Goal: Task Accomplishment & Management: Manage account settings

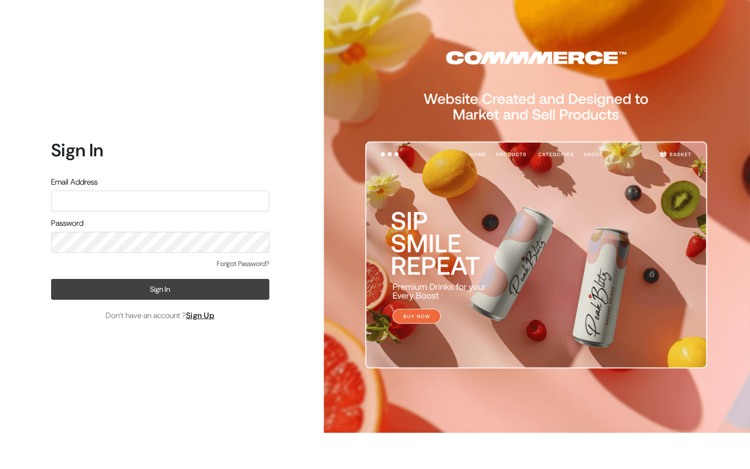
type input "demo@outdocart.in"
click at [115, 295] on button "Sign In" at bounding box center [160, 289] width 218 height 21
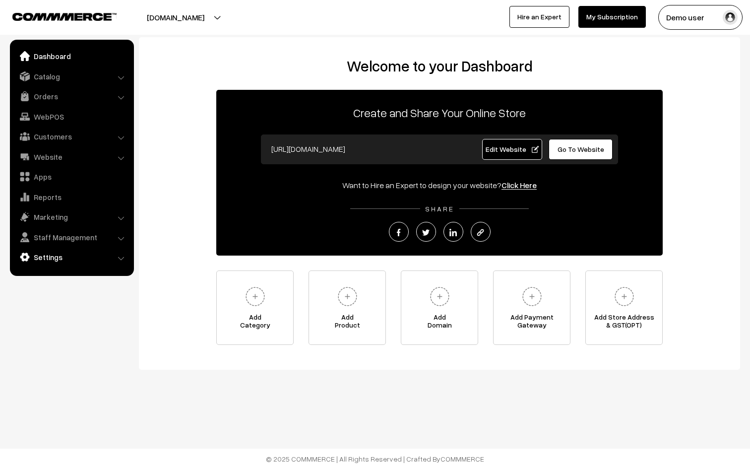
click at [58, 259] on link "Settings" at bounding box center [71, 257] width 118 height 18
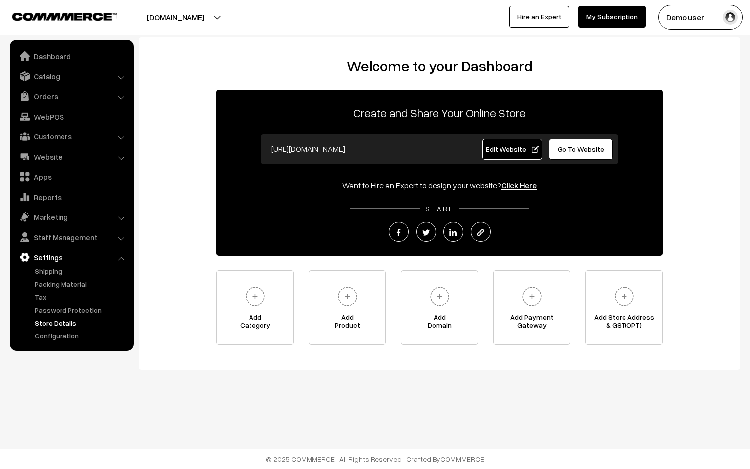
click at [61, 322] on link "Store Details" at bounding box center [81, 323] width 98 height 10
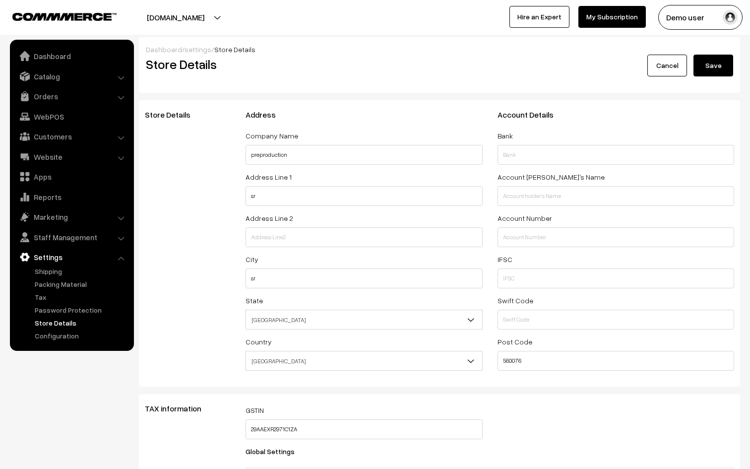
select select "99"
click at [65, 334] on link "Configuration" at bounding box center [81, 335] width 98 height 10
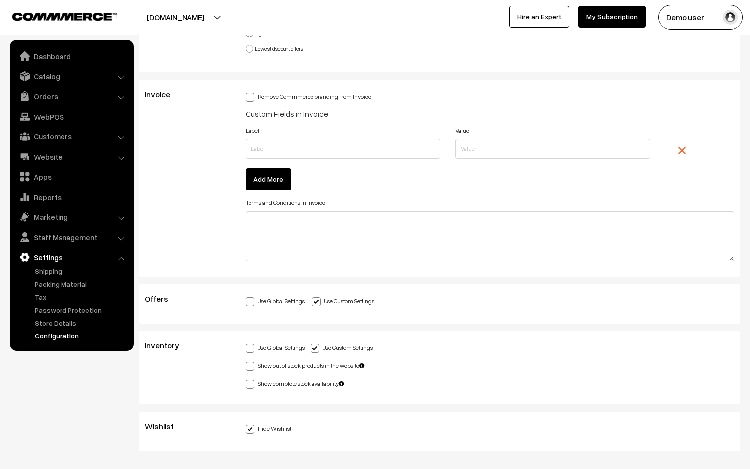
scroll to position [2710, 0]
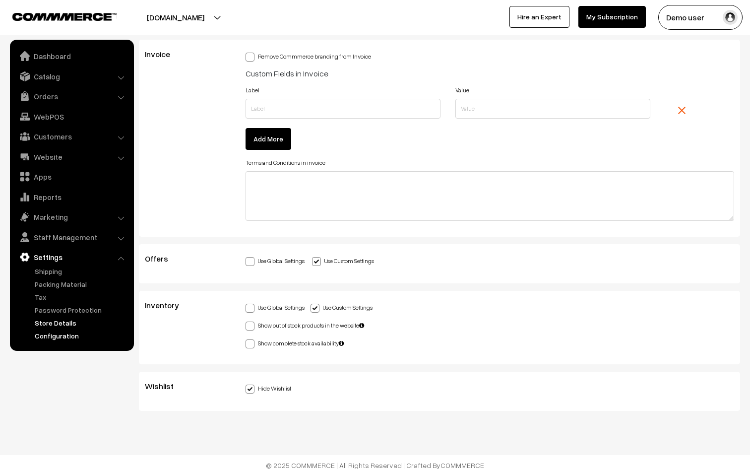
click at [60, 321] on link "Store Details" at bounding box center [81, 323] width 98 height 10
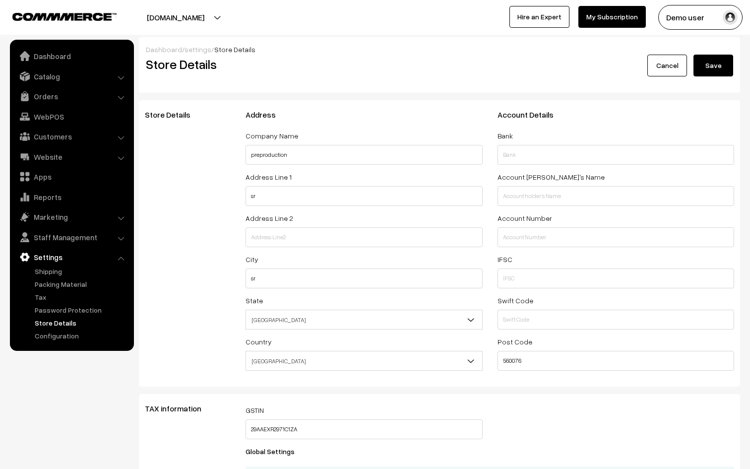
select select "99"
click at [60, 311] on link "Password Protection" at bounding box center [81, 310] width 98 height 10
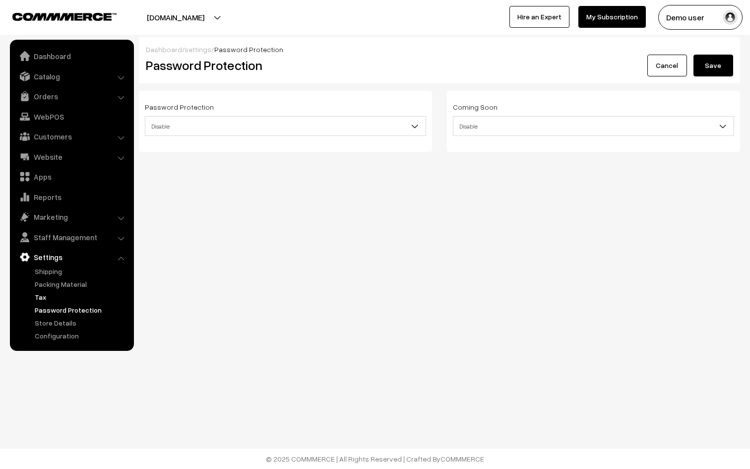
click at [51, 295] on link "Tax" at bounding box center [81, 297] width 98 height 10
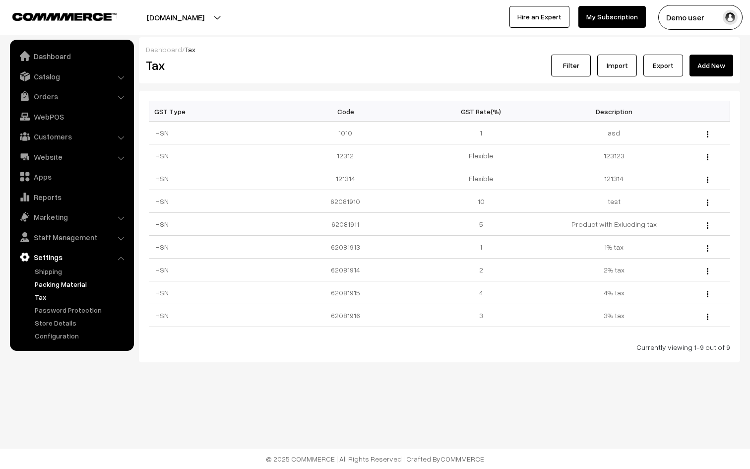
click at [62, 284] on link "Packing Material" at bounding box center [81, 284] width 98 height 10
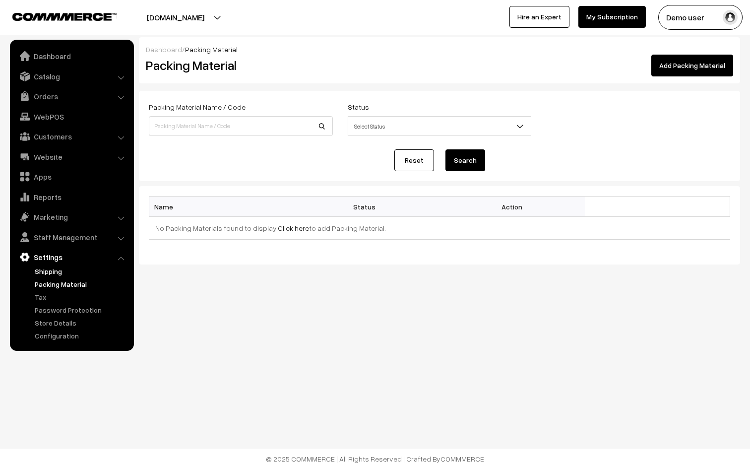
click at [62, 271] on link "Shipping" at bounding box center [81, 271] width 98 height 10
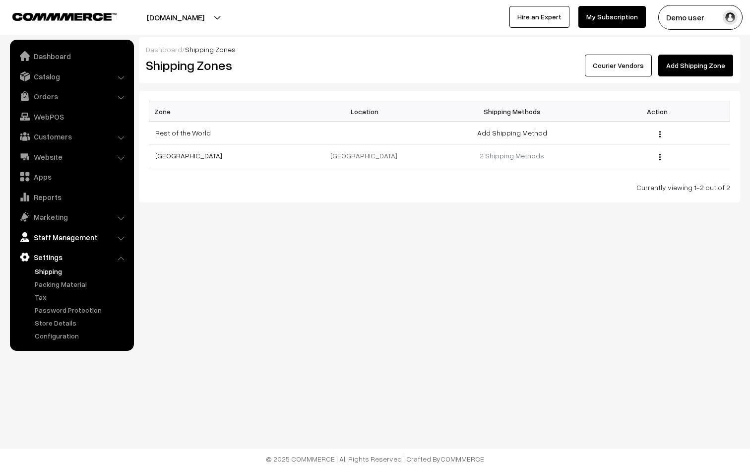
click at [72, 237] on link "Staff Management" at bounding box center [71, 237] width 118 height 18
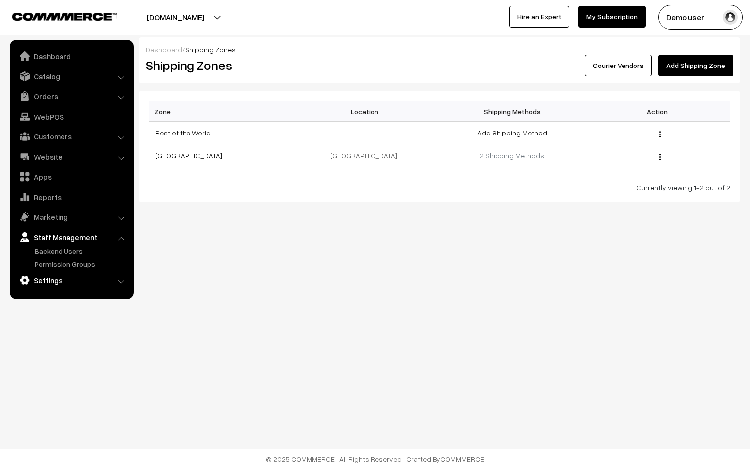
click at [53, 282] on link "Settings" at bounding box center [71, 280] width 118 height 18
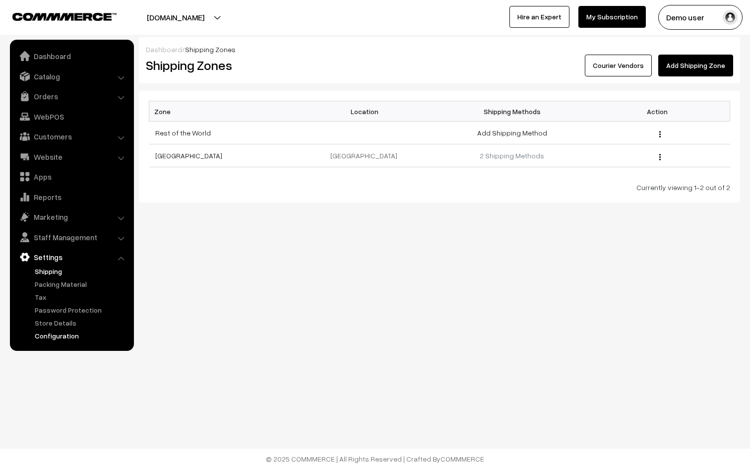
click at [53, 338] on link "Configuration" at bounding box center [81, 335] width 98 height 10
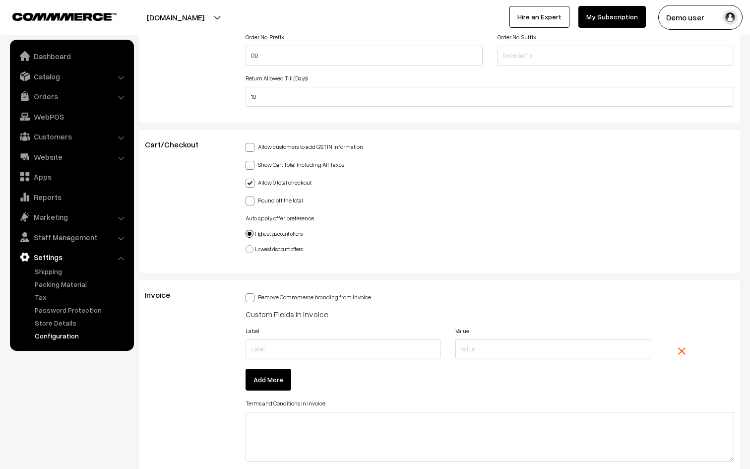
scroll to position [2471, 0]
click at [251, 292] on span at bounding box center [250, 296] width 9 height 9
click at [251, 291] on input "Remove Commmerce branding from Invoice" at bounding box center [249, 294] width 6 height 6
click at [253, 292] on span at bounding box center [250, 296] width 9 height 9
click at [252, 291] on input "Remove Commmerce branding from Invoice" at bounding box center [249, 294] width 6 height 6
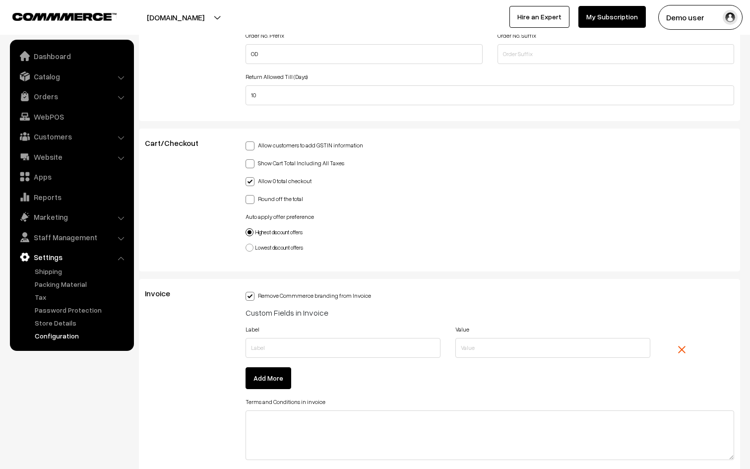
checkbox input "false"
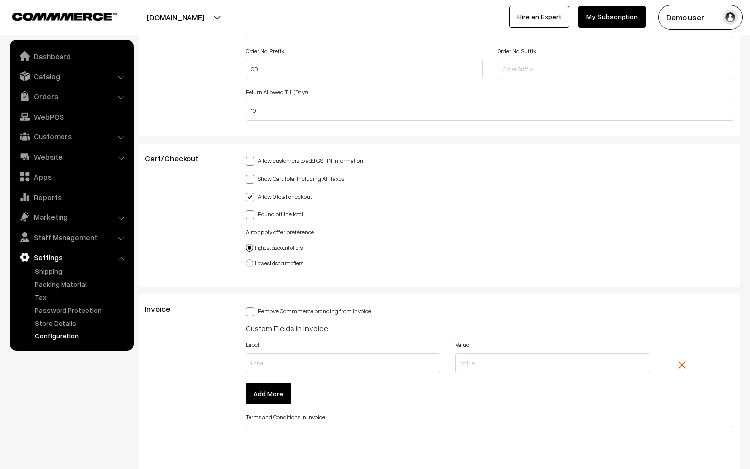
scroll to position [2455, 0]
click at [340, 358] on input "text" at bounding box center [343, 364] width 195 height 20
click at [484, 359] on input "text" at bounding box center [552, 364] width 195 height 20
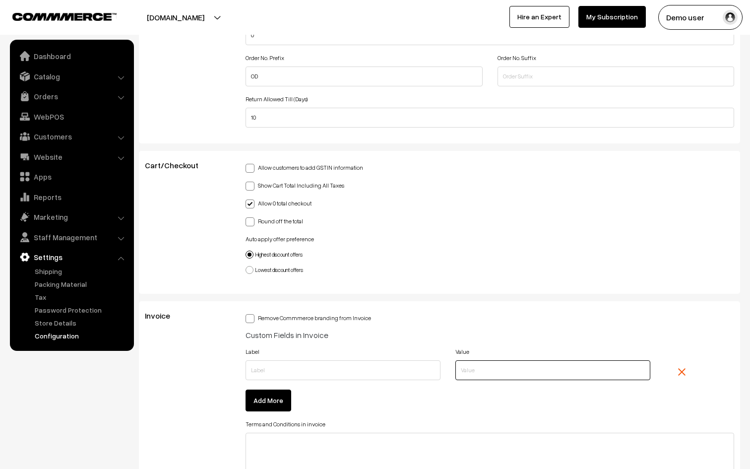
scroll to position [2445, 0]
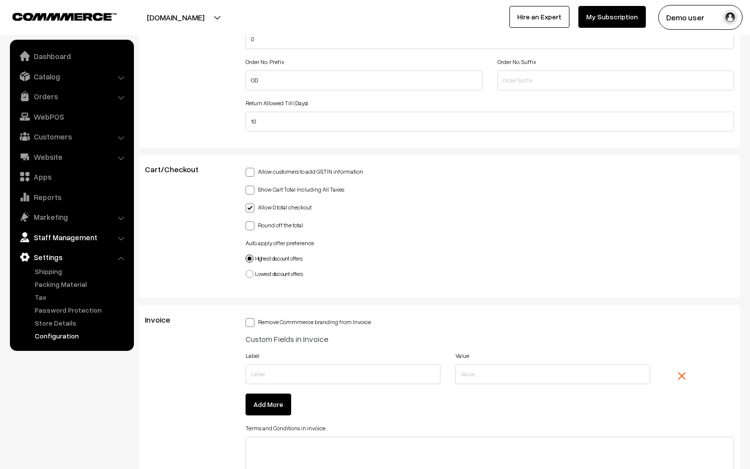
click at [48, 236] on link "Staff Management" at bounding box center [71, 237] width 118 height 18
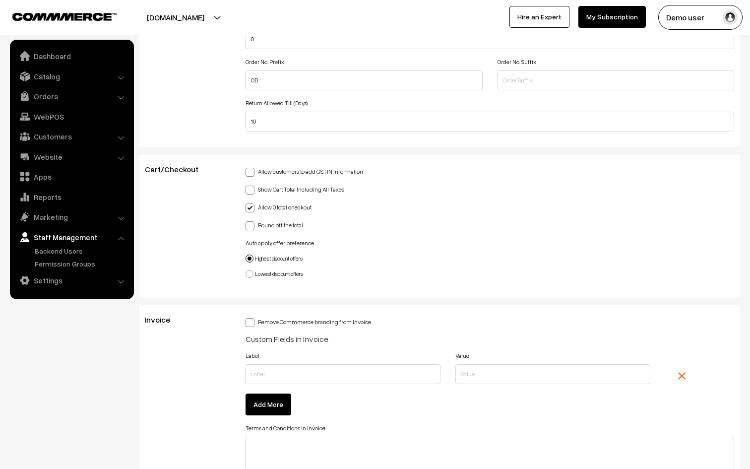
click at [48, 236] on link "Staff Management" at bounding box center [71, 237] width 118 height 18
click at [48, 218] on link "Marketing" at bounding box center [71, 217] width 118 height 18
click at [49, 195] on link "Reports" at bounding box center [71, 197] width 118 height 18
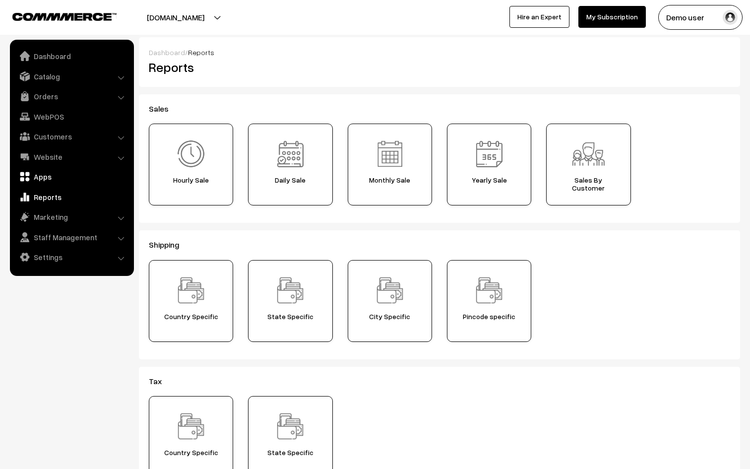
click at [49, 180] on link "Apps" at bounding box center [71, 177] width 118 height 18
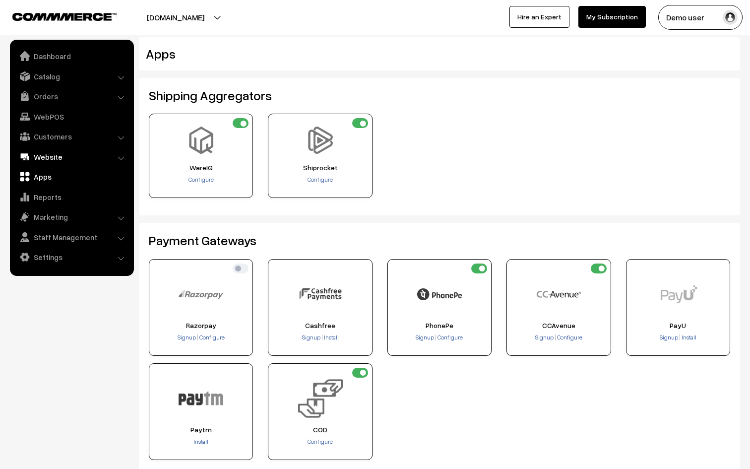
click at [56, 157] on link "Website" at bounding box center [71, 157] width 118 height 18
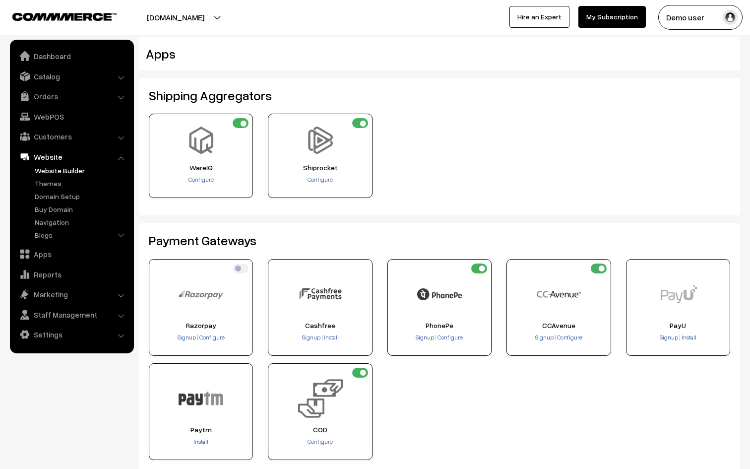
click at [56, 172] on link "Website Builder" at bounding box center [81, 170] width 98 height 10
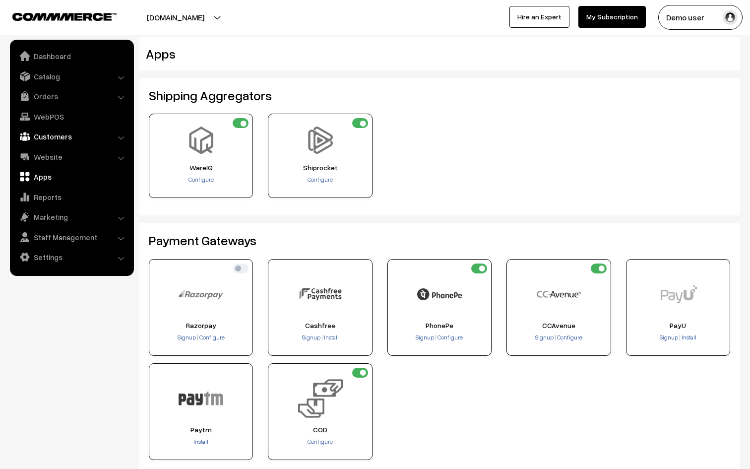
click at [48, 137] on link "Customers" at bounding box center [71, 137] width 118 height 18
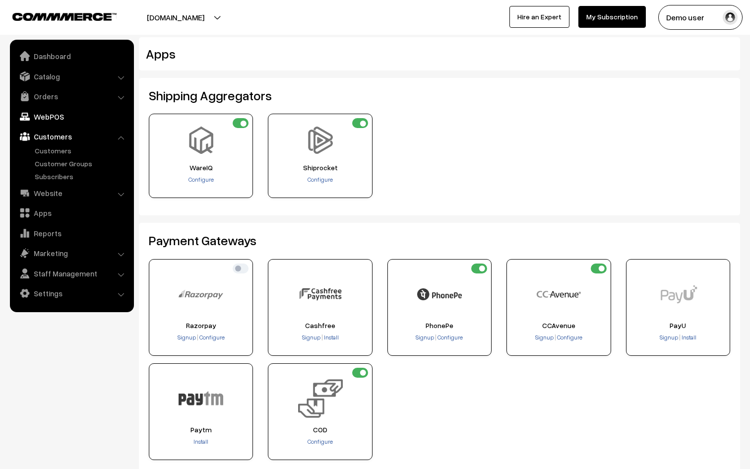
click at [52, 119] on link "WebPOS" at bounding box center [71, 117] width 118 height 18
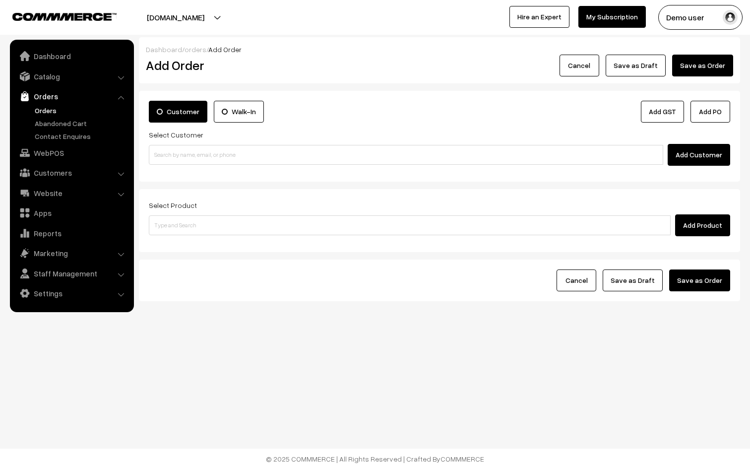
click at [56, 109] on link "Orders" at bounding box center [81, 110] width 98 height 10
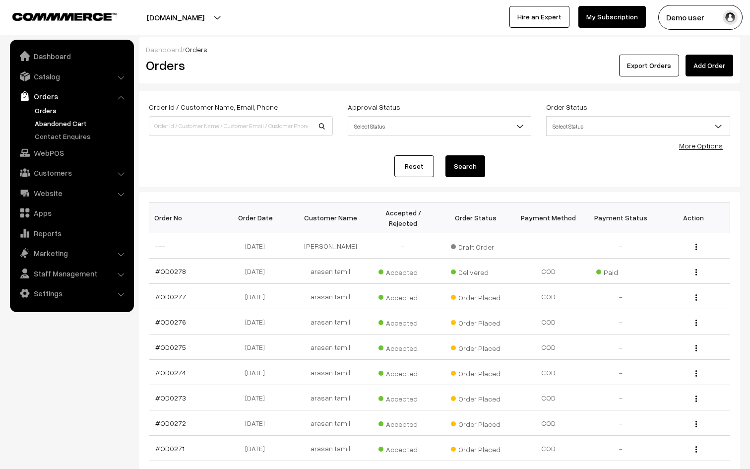
click at [60, 125] on link "Abandoned Cart" at bounding box center [81, 123] width 98 height 10
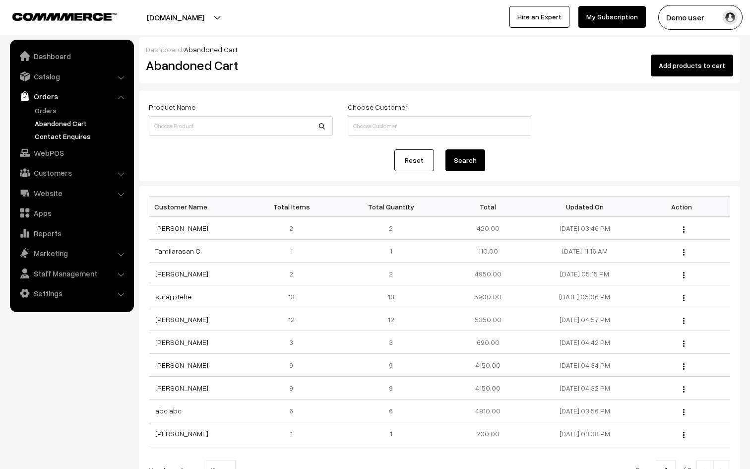
click at [58, 134] on link "Contact Enquires" at bounding box center [81, 136] width 98 height 10
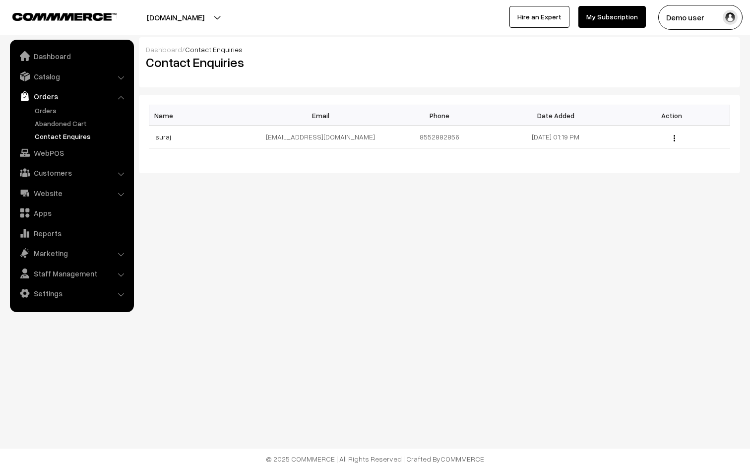
click at [60, 96] on link "Orders" at bounding box center [71, 96] width 118 height 18
click at [116, 97] on link "Orders" at bounding box center [71, 96] width 118 height 18
click at [123, 99] on li "Orders Orders" at bounding box center [71, 114] width 119 height 54
click at [45, 290] on link "Settings" at bounding box center [71, 293] width 118 height 18
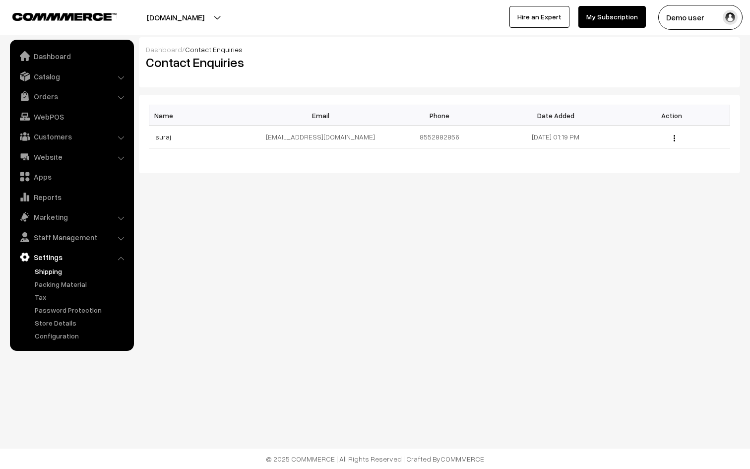
click at [54, 274] on link "Shipping" at bounding box center [81, 271] width 98 height 10
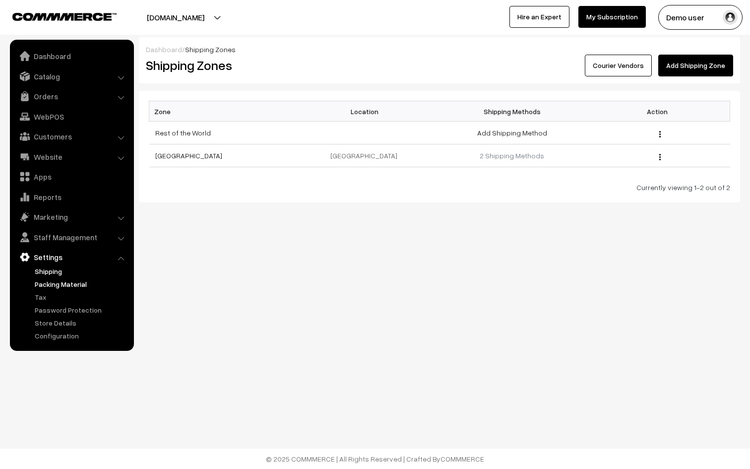
click at [54, 281] on link "Packing Material" at bounding box center [81, 284] width 98 height 10
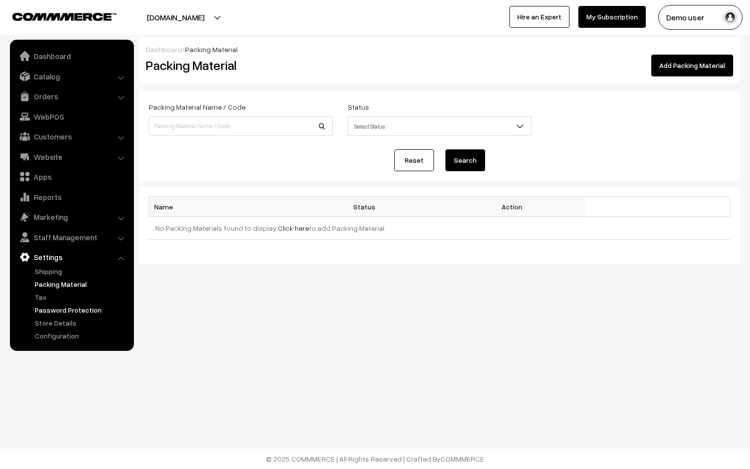
click at [52, 306] on link "Password Protection" at bounding box center [81, 310] width 98 height 10
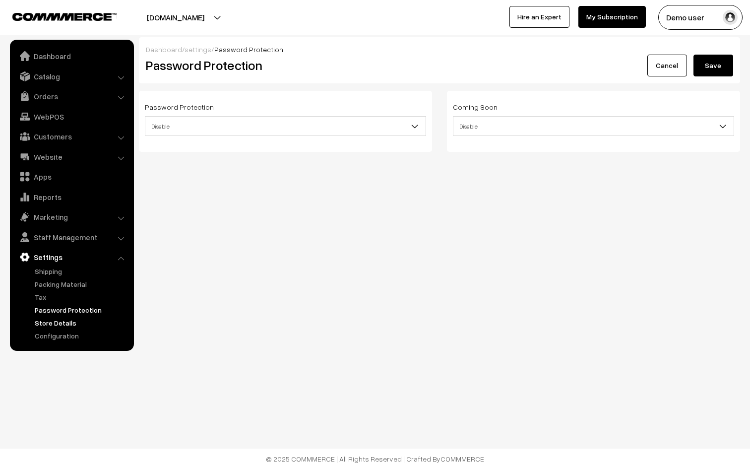
click at [53, 323] on link "Store Details" at bounding box center [81, 323] width 98 height 10
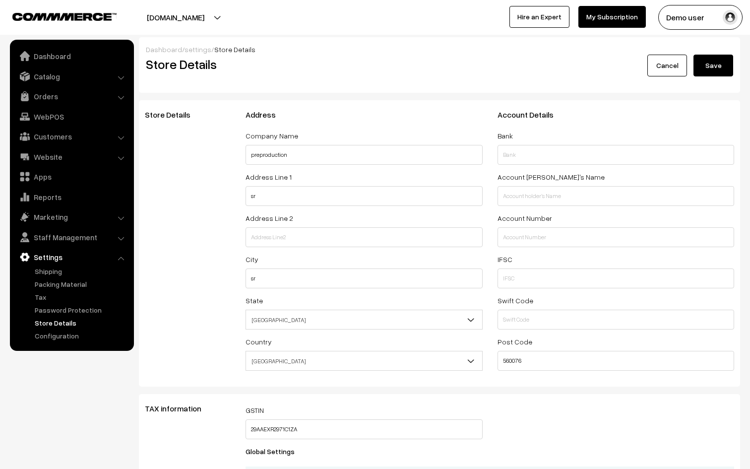
select select "99"
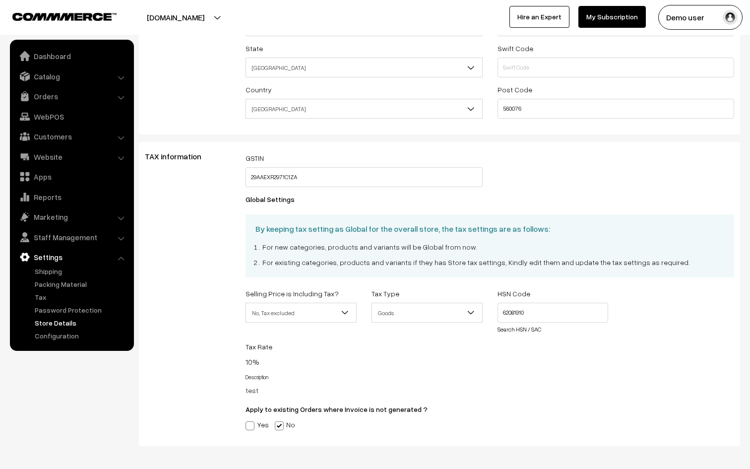
scroll to position [294, 0]
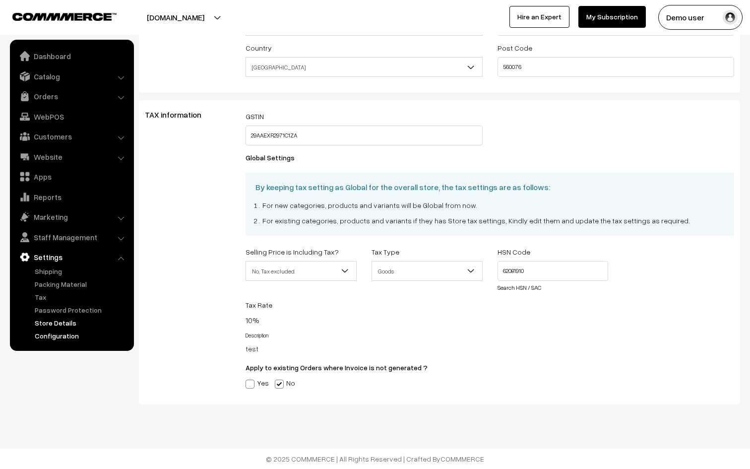
click at [65, 334] on link "Configuration" at bounding box center [81, 335] width 98 height 10
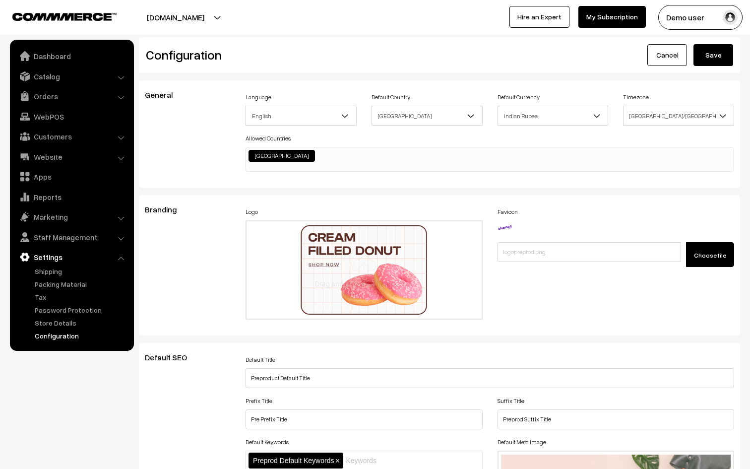
scroll to position [775, 0]
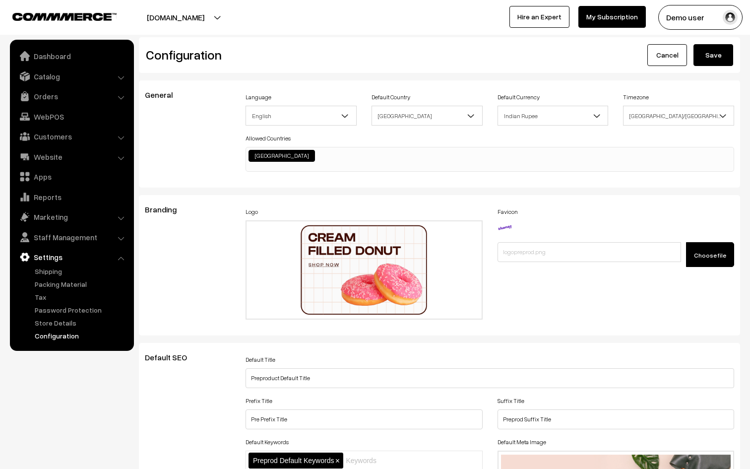
click at [97, 259] on link "Settings" at bounding box center [71, 257] width 118 height 18
click at [122, 260] on li "Settings Shipping" at bounding box center [71, 294] width 119 height 93
click at [62, 258] on link "Settings" at bounding box center [71, 257] width 118 height 18
click at [87, 257] on link "Settings" at bounding box center [71, 257] width 118 height 18
click at [120, 260] on li "Settings Shipping" at bounding box center [71, 294] width 119 height 93
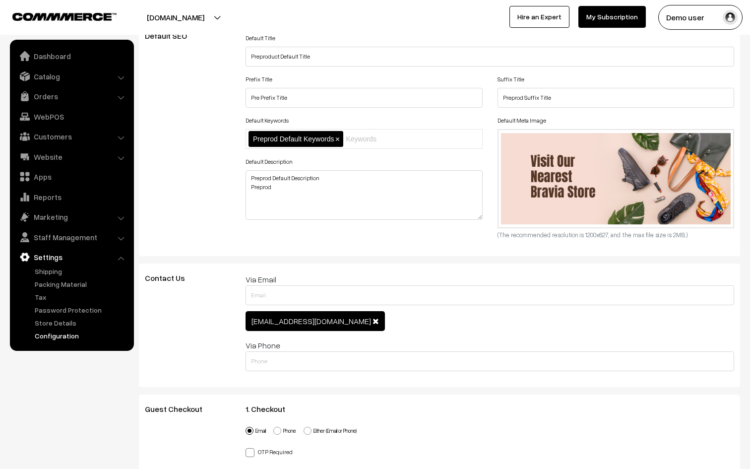
scroll to position [320, 0]
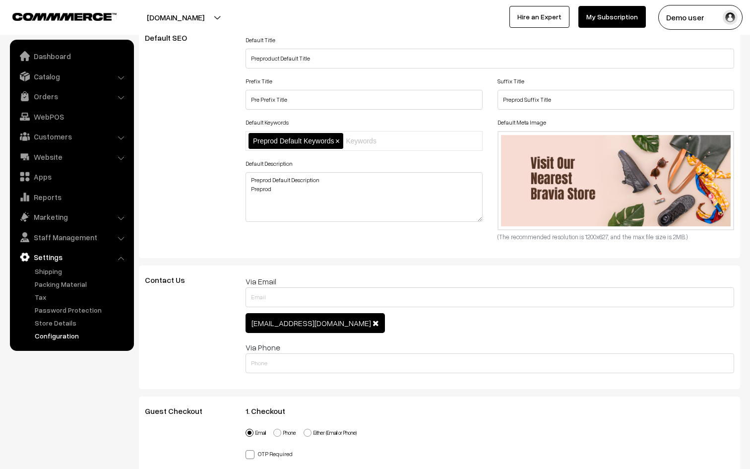
click at [101, 257] on link "Settings" at bounding box center [71, 257] width 118 height 18
click at [121, 258] on li "Settings Shipping" at bounding box center [71, 294] width 119 height 93
